Goal: Task Accomplishment & Management: Manage account settings

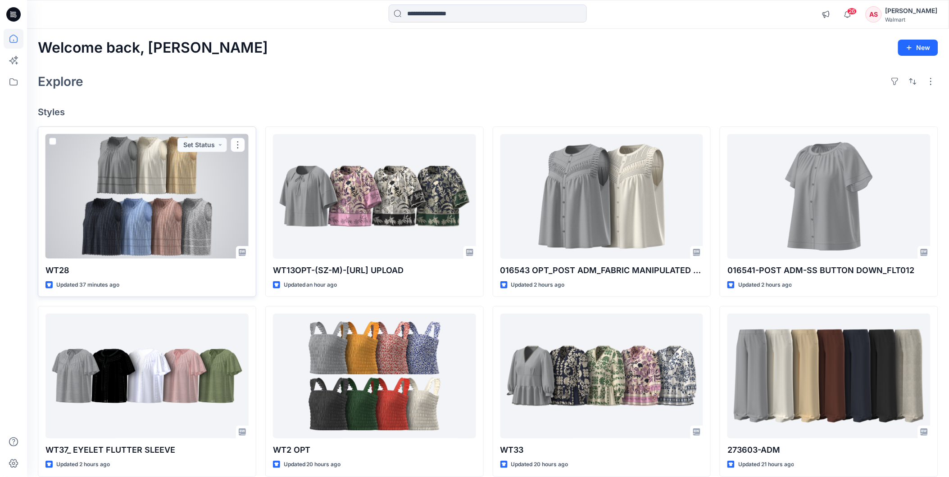
click at [179, 174] on div at bounding box center [146, 196] width 203 height 125
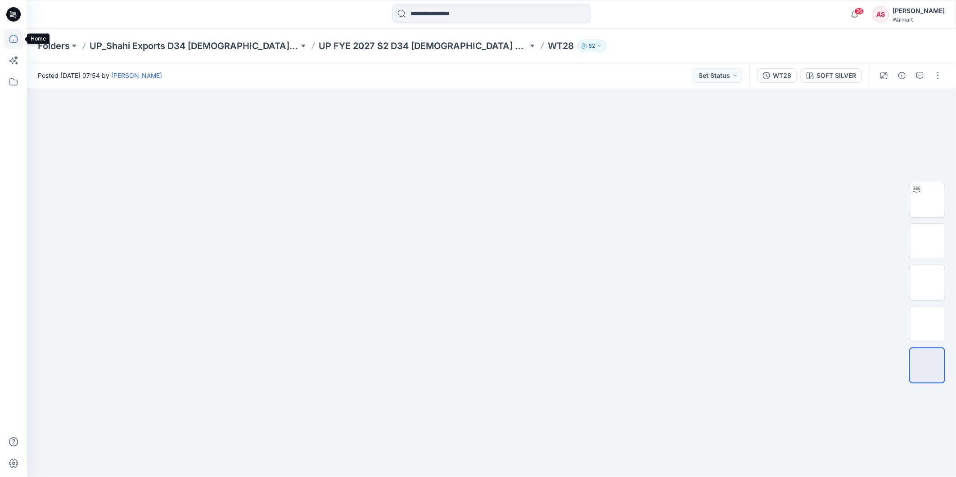
click at [15, 41] on icon at bounding box center [14, 39] width 20 height 20
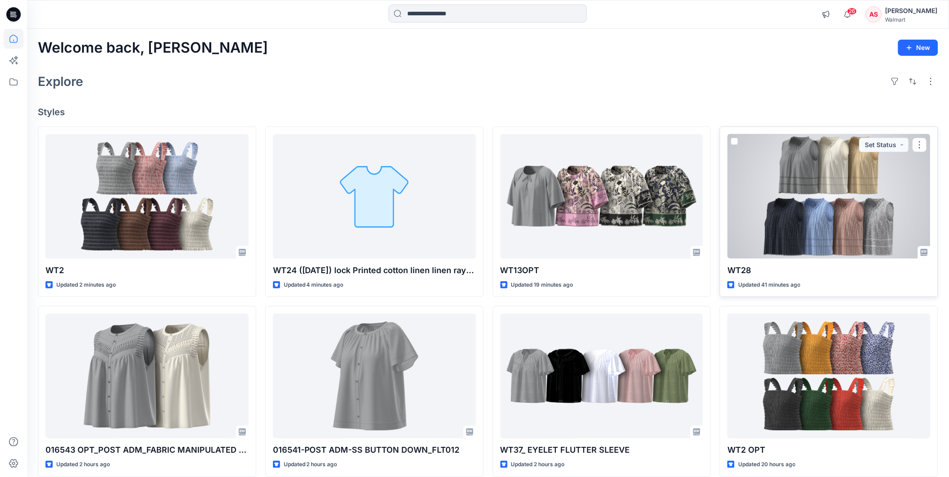
click at [796, 215] on div at bounding box center [828, 196] width 203 height 125
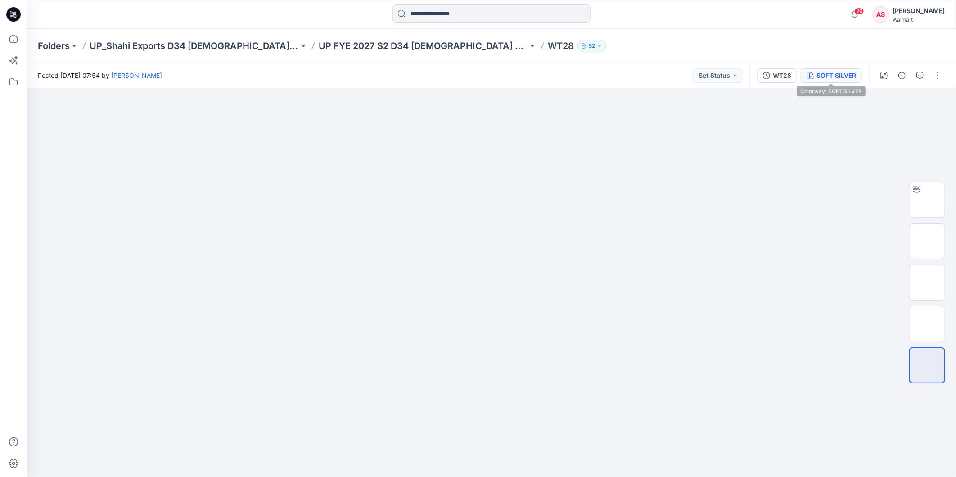
click at [830, 74] on div "SOFT SILVER" at bounding box center [837, 76] width 40 height 10
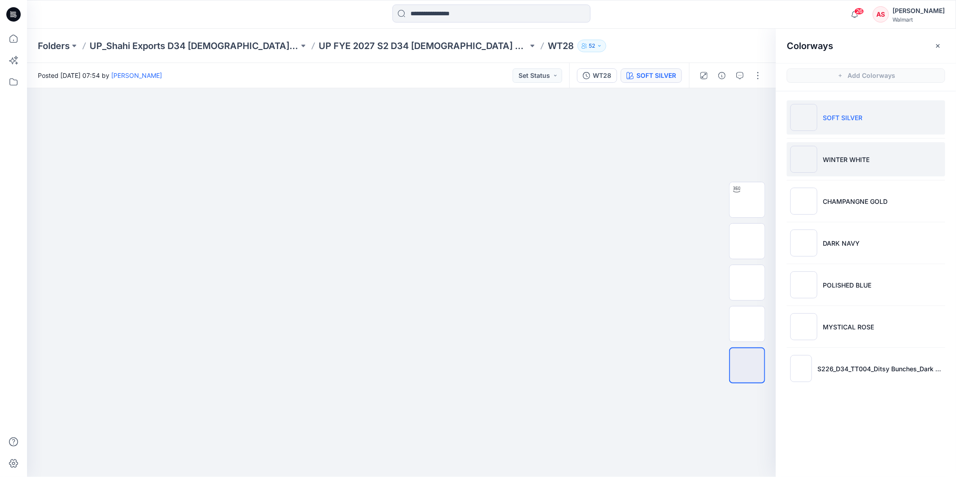
click at [856, 156] on p "WINTER WHITE" at bounding box center [846, 159] width 47 height 9
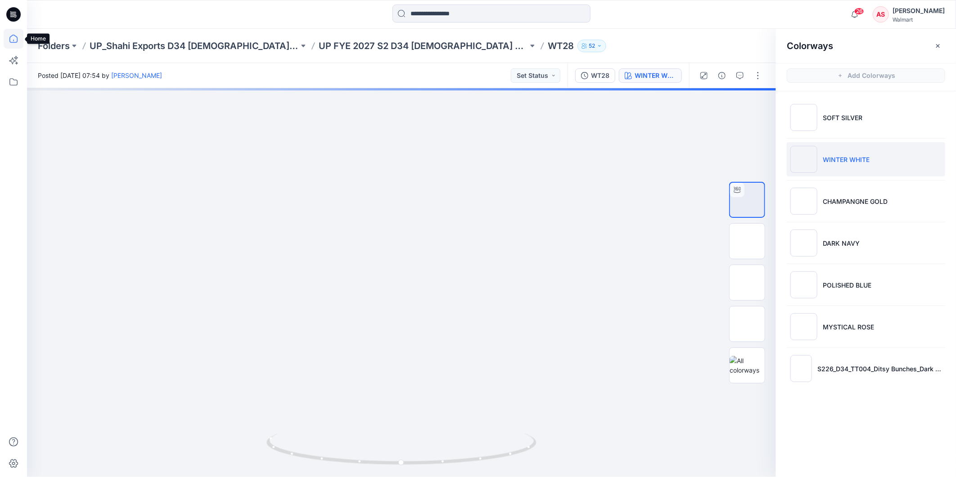
click at [18, 40] on icon at bounding box center [14, 39] width 20 height 20
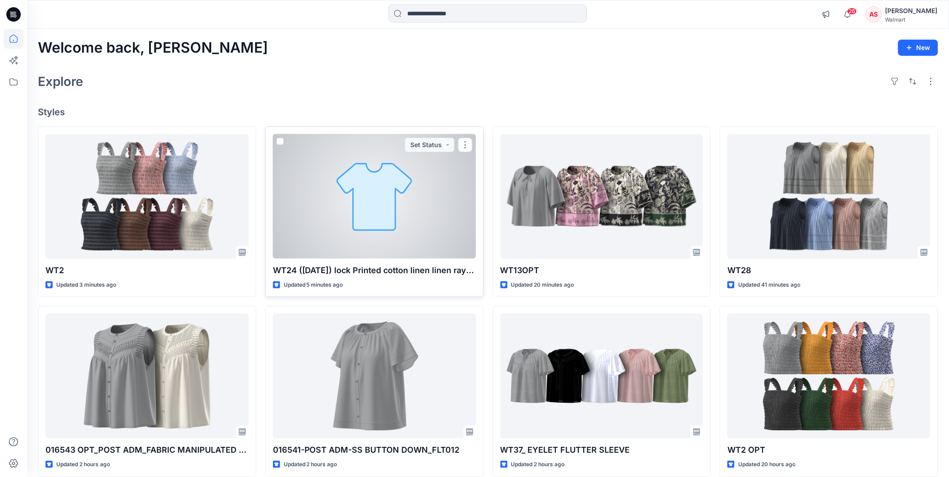
click at [332, 174] on div at bounding box center [374, 196] width 203 height 125
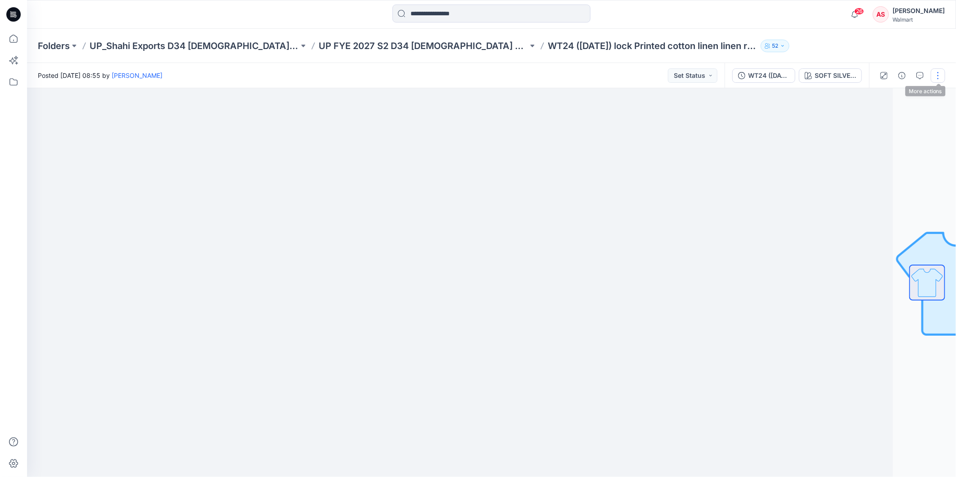
click at [934, 77] on button "button" at bounding box center [938, 75] width 14 height 14
click at [878, 142] on p "Edit" at bounding box center [880, 141] width 11 height 9
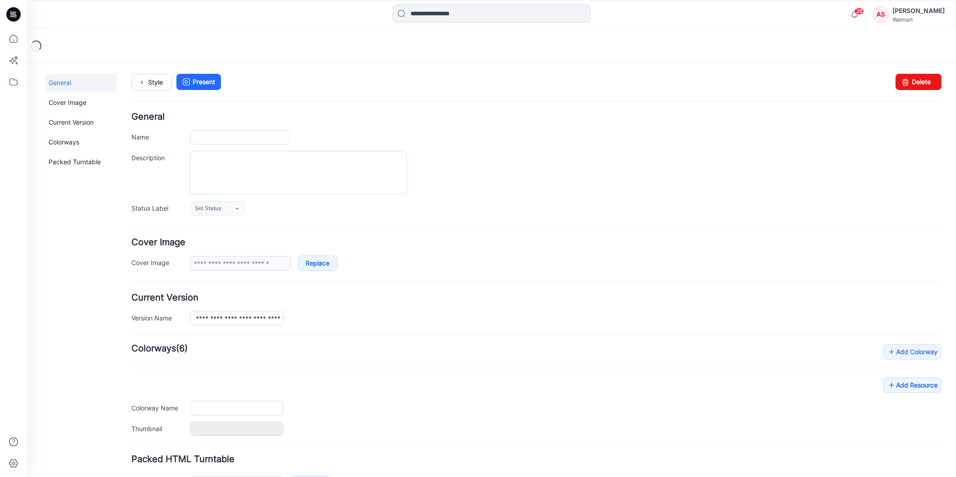
type input "**********"
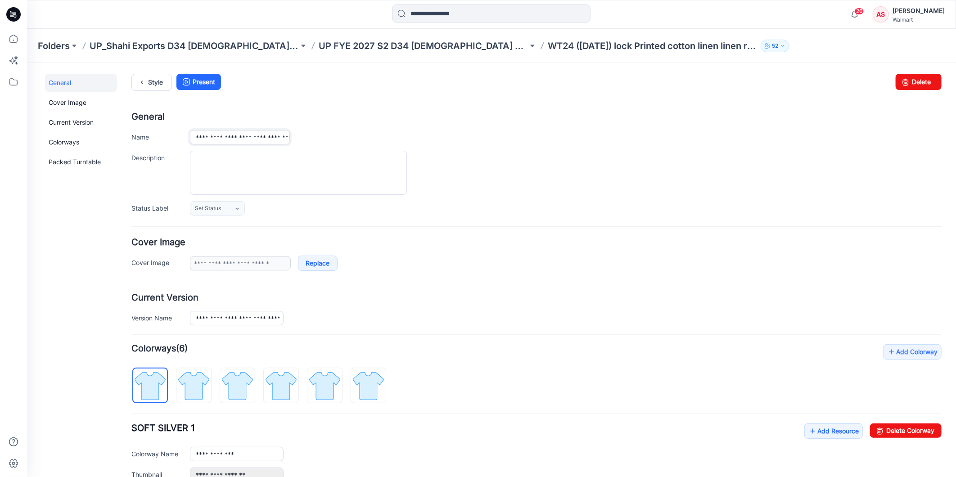
scroll to position [0, 98]
drag, startPoint x: 214, startPoint y: 136, endPoint x: 307, endPoint y: 145, distance: 93.7
click at [307, 145] on div "**********" at bounding box center [536, 163] width 811 height 103
type input "****"
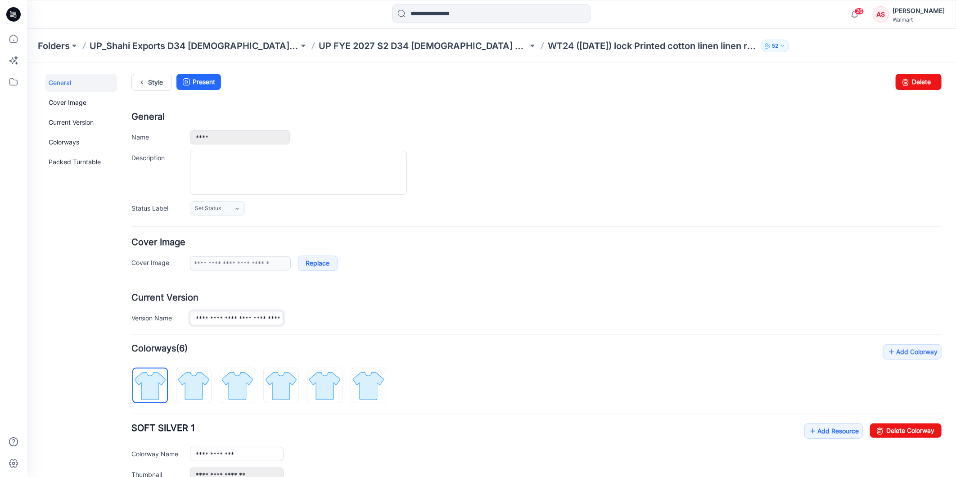
scroll to position [0, 105]
drag, startPoint x: 214, startPoint y: 319, endPoint x: 326, endPoint y: 326, distance: 111.5
click at [326, 326] on form "General Name **** Description Status Label Set Status Set Status *Revision Requ…" at bounding box center [536, 339] width 811 height 455
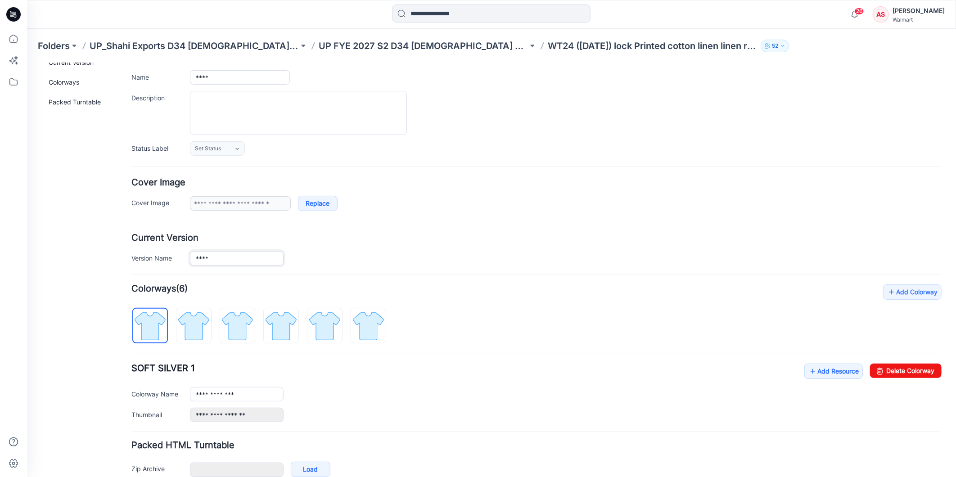
scroll to position [0, 0]
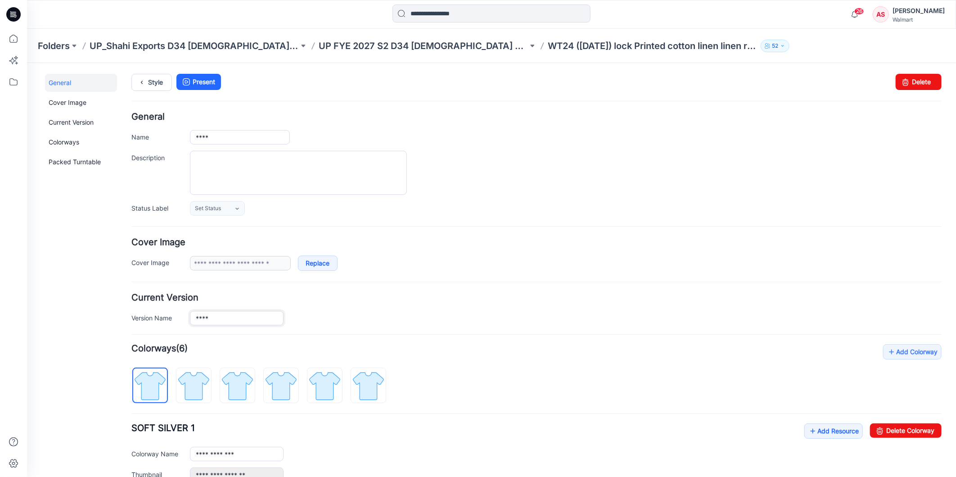
type input "****"
click at [611, 147] on div "General Name **** Description Status Label Set Status Set Status *Revision Requ…" at bounding box center [536, 163] width 811 height 103
drag, startPoint x: 558, startPoint y: 82, endPoint x: 408, endPoint y: 82, distance: 149.9
click at [558, 82] on ul "Style Present" at bounding box center [536, 81] width 811 height 16
click at [9, 41] on icon at bounding box center [13, 39] width 8 height 8
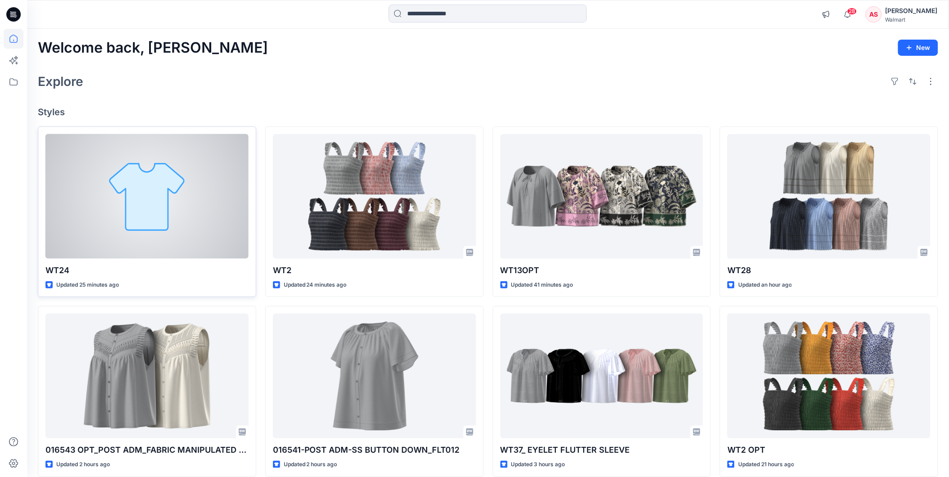
click at [82, 227] on div at bounding box center [146, 196] width 203 height 125
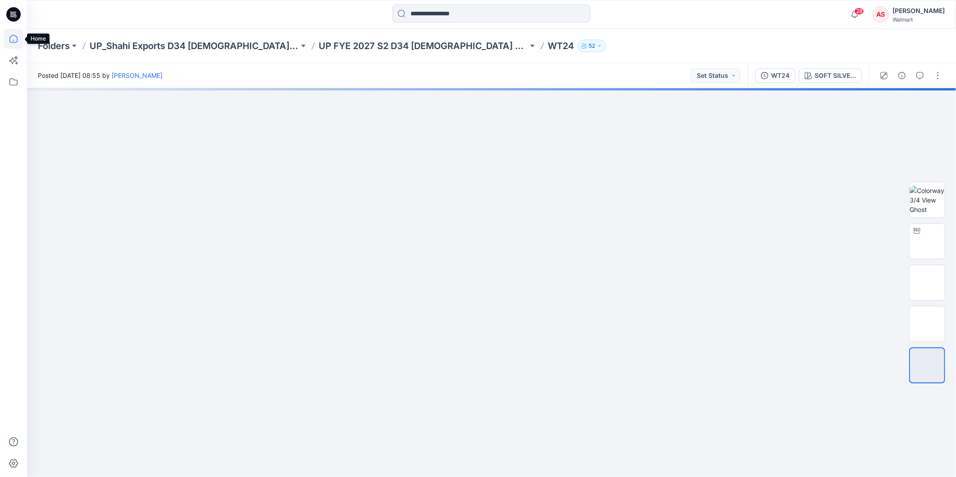
click at [10, 41] on icon at bounding box center [14, 39] width 20 height 20
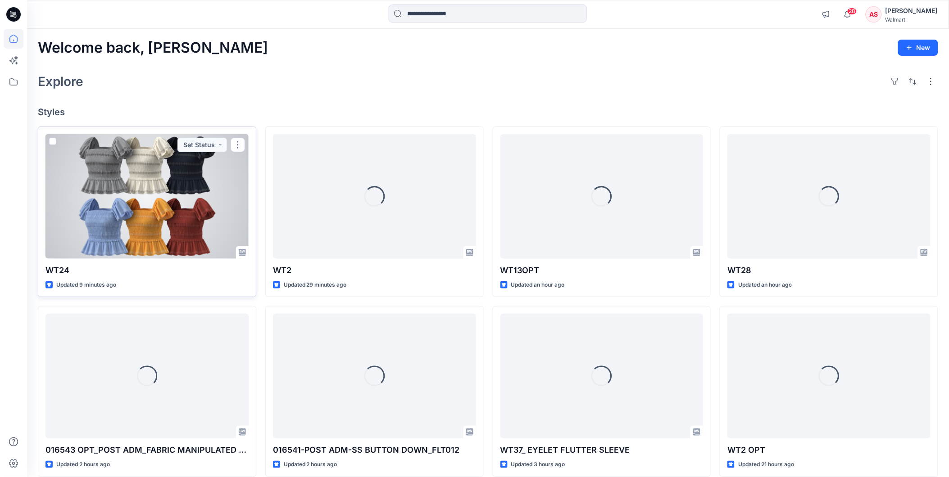
click at [111, 231] on div at bounding box center [146, 196] width 203 height 125
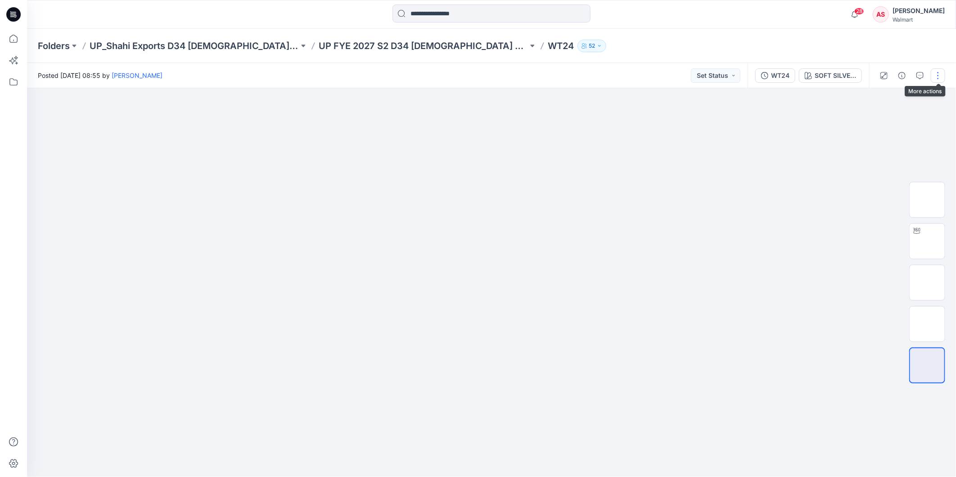
click at [939, 75] on button "button" at bounding box center [938, 75] width 14 height 14
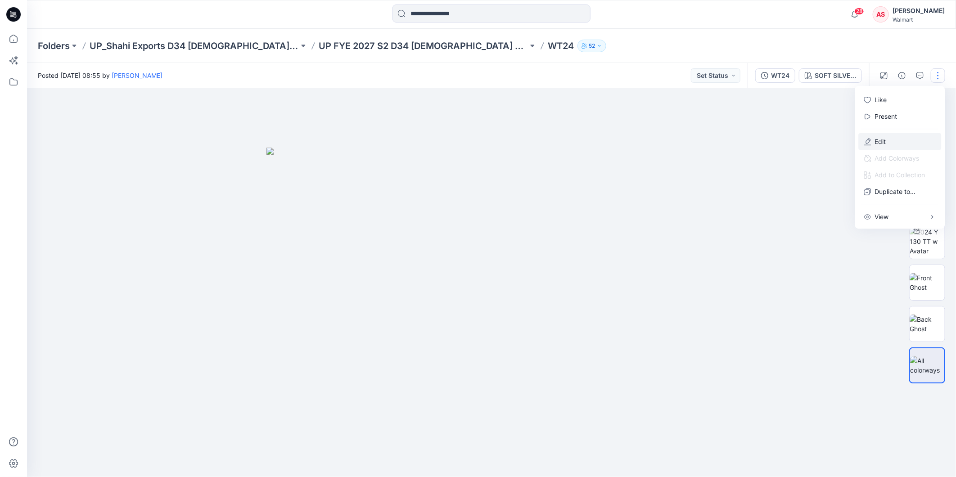
click at [876, 139] on p "Edit" at bounding box center [880, 141] width 11 height 9
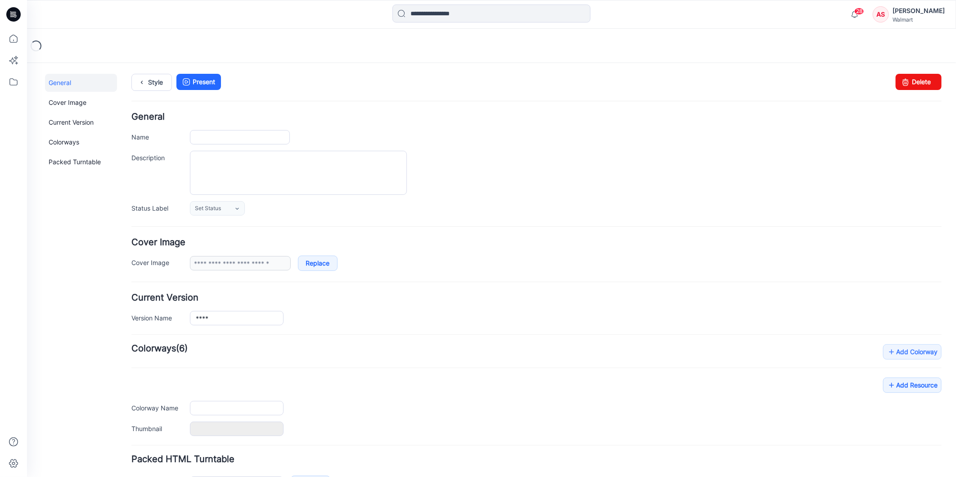
type input "****"
type input "**********"
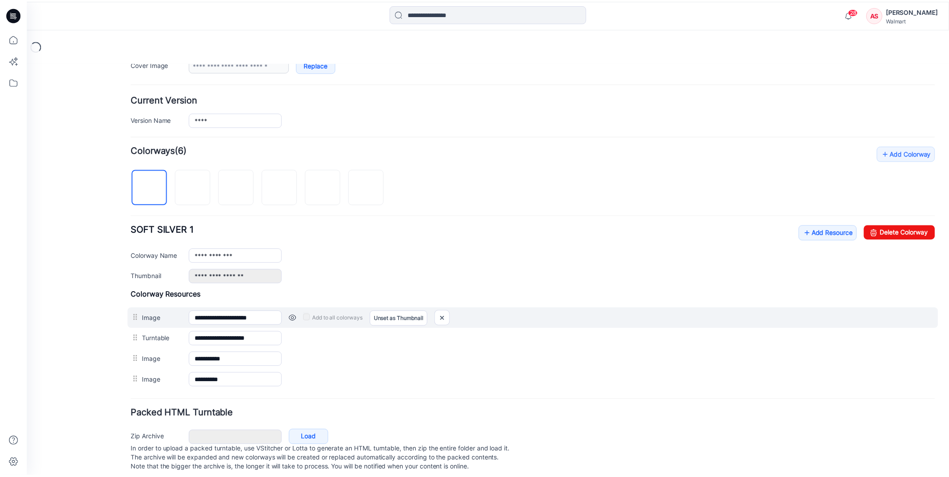
scroll to position [200, 0]
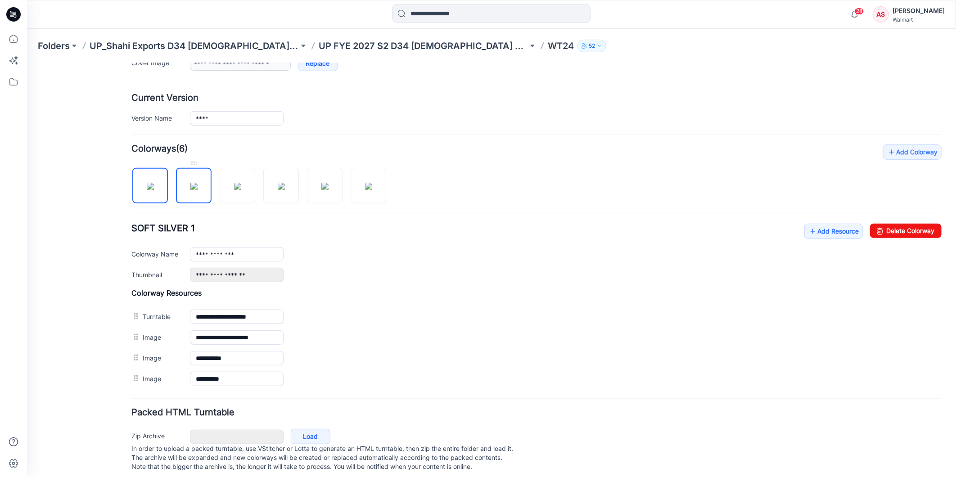
click at [197, 190] on img at bounding box center [193, 185] width 7 height 7
click at [234, 190] on img at bounding box center [237, 185] width 7 height 7
click at [277, 190] on img at bounding box center [280, 185] width 7 height 7
click at [328, 190] on img at bounding box center [324, 185] width 7 height 7
click at [369, 186] on img at bounding box center [368, 185] width 7 height 7
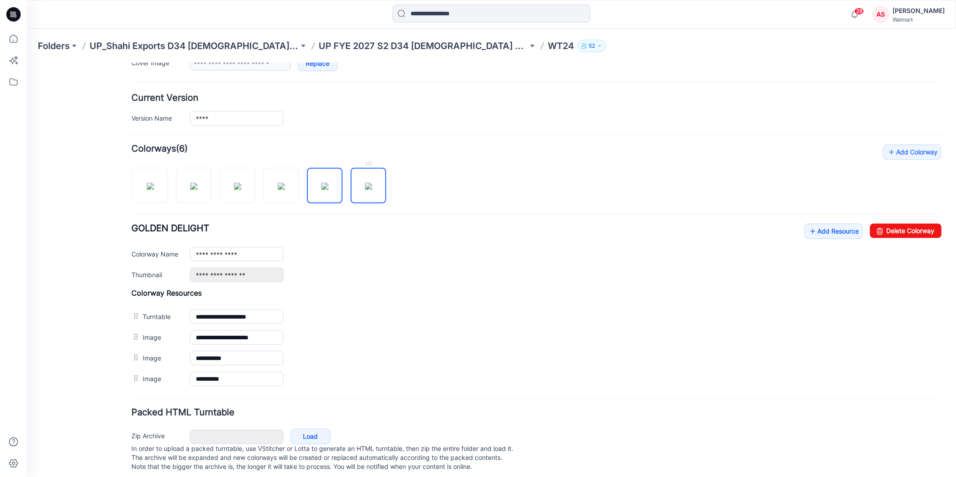
type input "**********"
click at [11, 38] on icon at bounding box center [14, 39] width 20 height 20
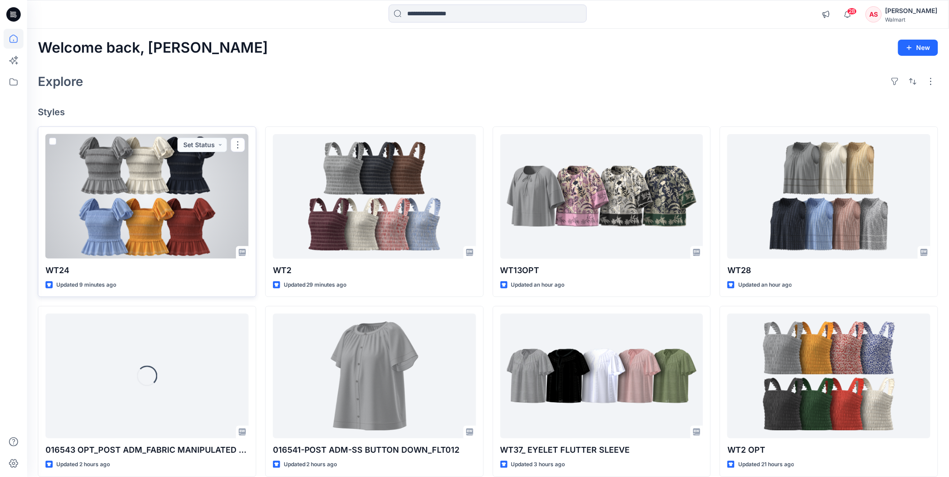
click at [133, 199] on div at bounding box center [146, 196] width 203 height 125
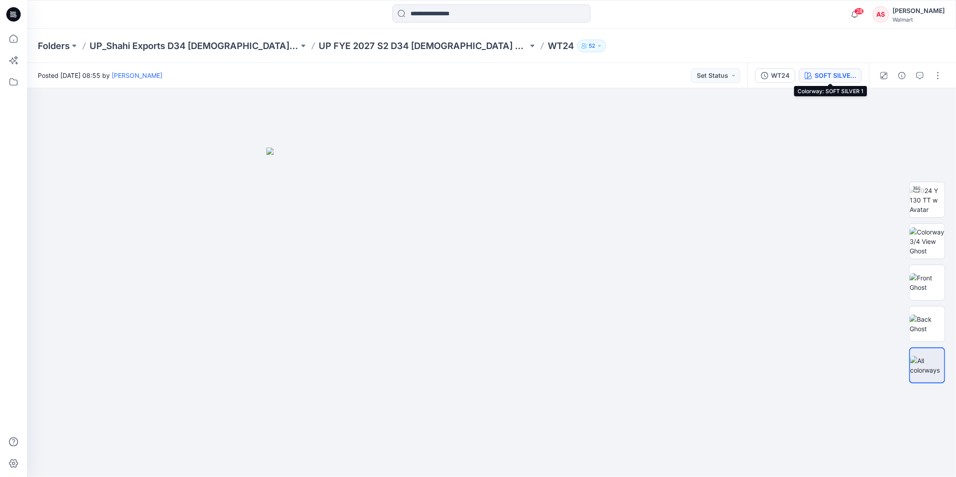
click at [831, 73] on div "SOFT SILVER 1" at bounding box center [835, 76] width 41 height 10
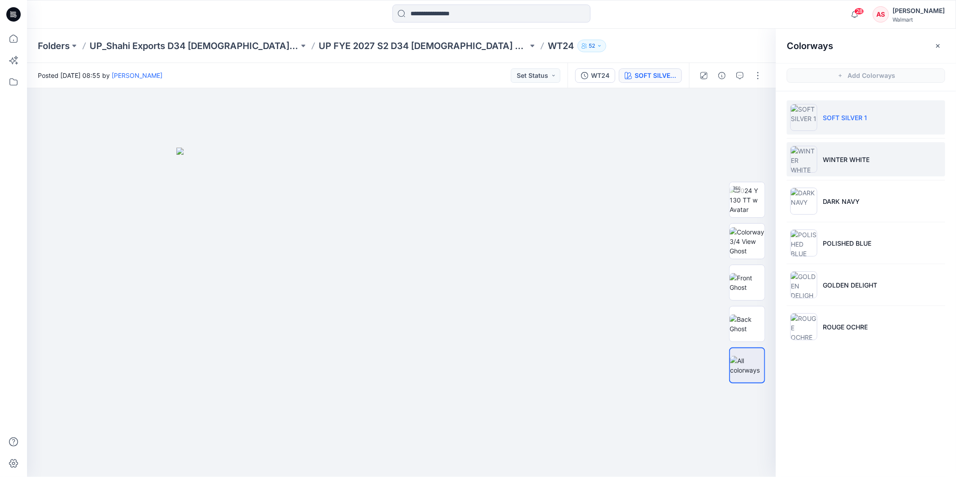
click at [824, 160] on p "WINTER WHITE" at bounding box center [846, 159] width 47 height 9
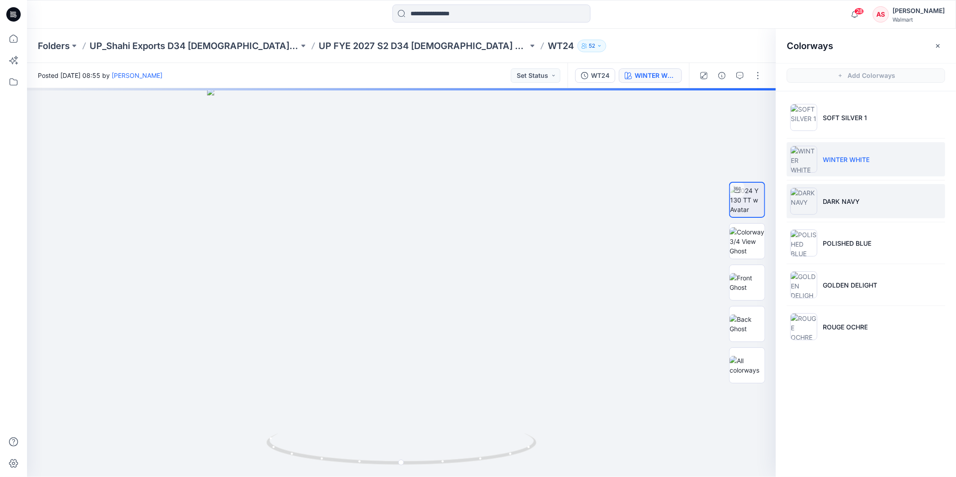
click at [841, 205] on li "DARK NAVY" at bounding box center [866, 201] width 159 height 34
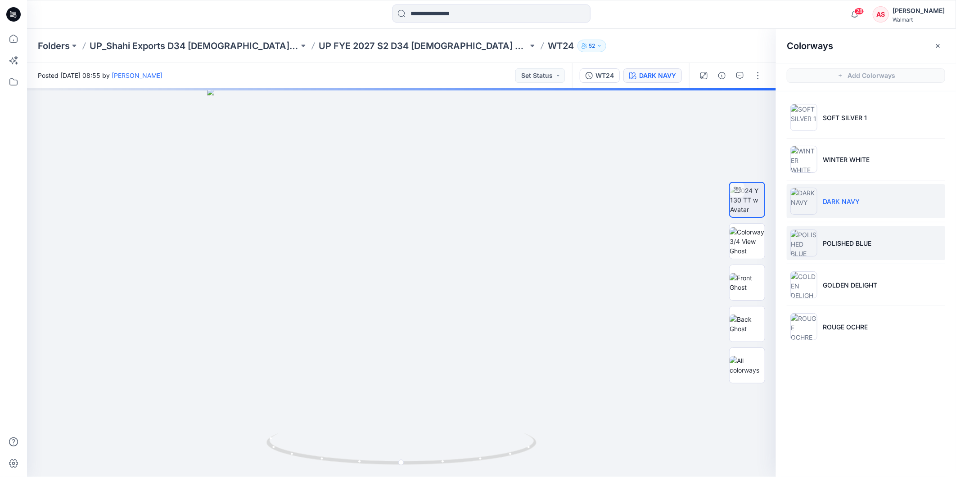
click at [869, 252] on li "POLISHED BLUE" at bounding box center [866, 243] width 159 height 34
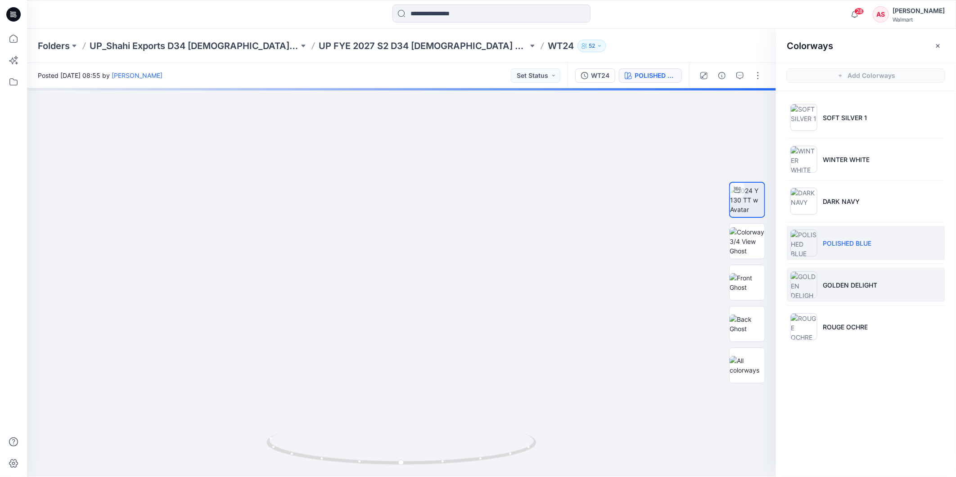
click at [841, 285] on p "GOLDEN DELIGHT" at bounding box center [850, 285] width 54 height 9
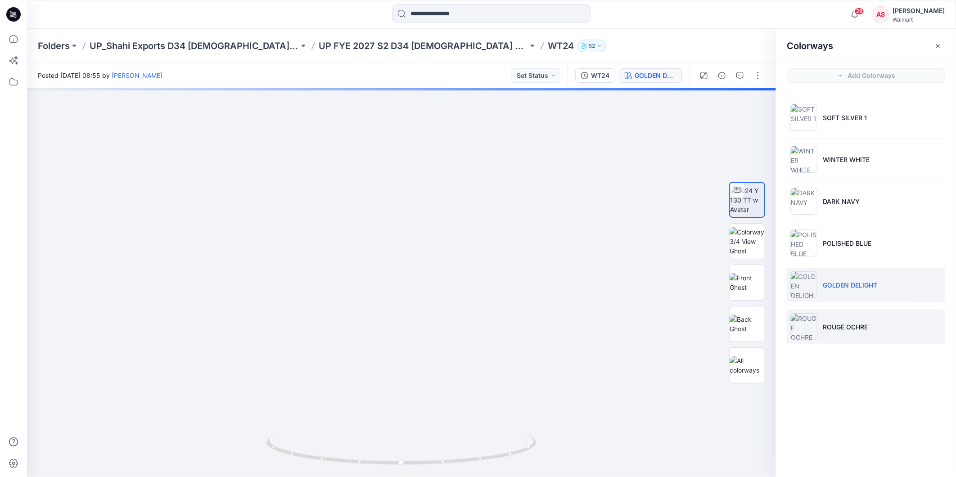
click at [848, 326] on p "ROUGE OCHRE" at bounding box center [845, 326] width 45 height 9
click at [12, 39] on icon at bounding box center [14, 39] width 20 height 20
